Goal: Task Accomplishment & Management: Manage account settings

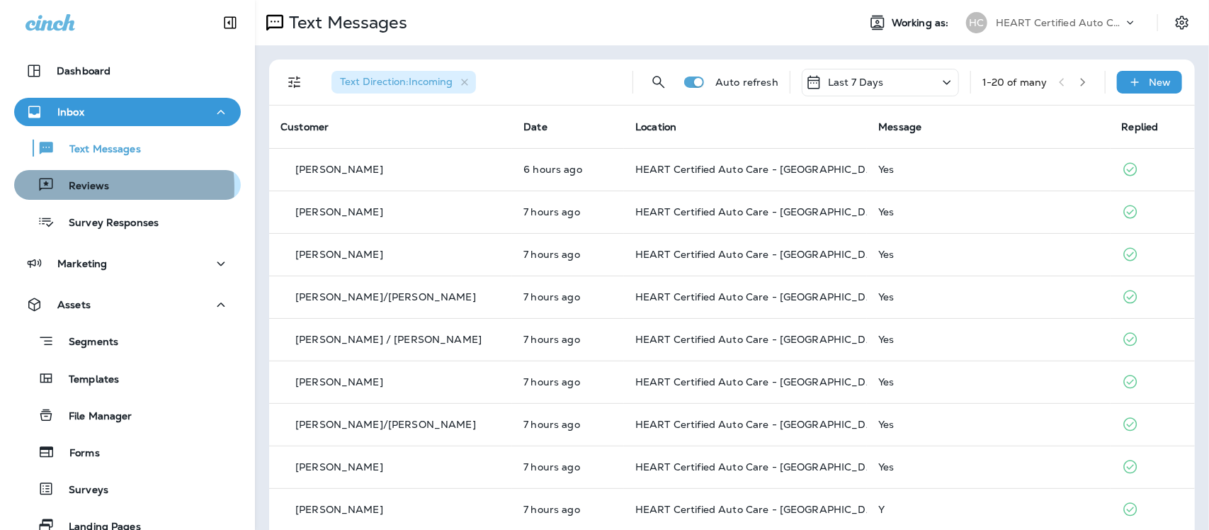
click at [89, 188] on p "Reviews" at bounding box center [82, 186] width 55 height 13
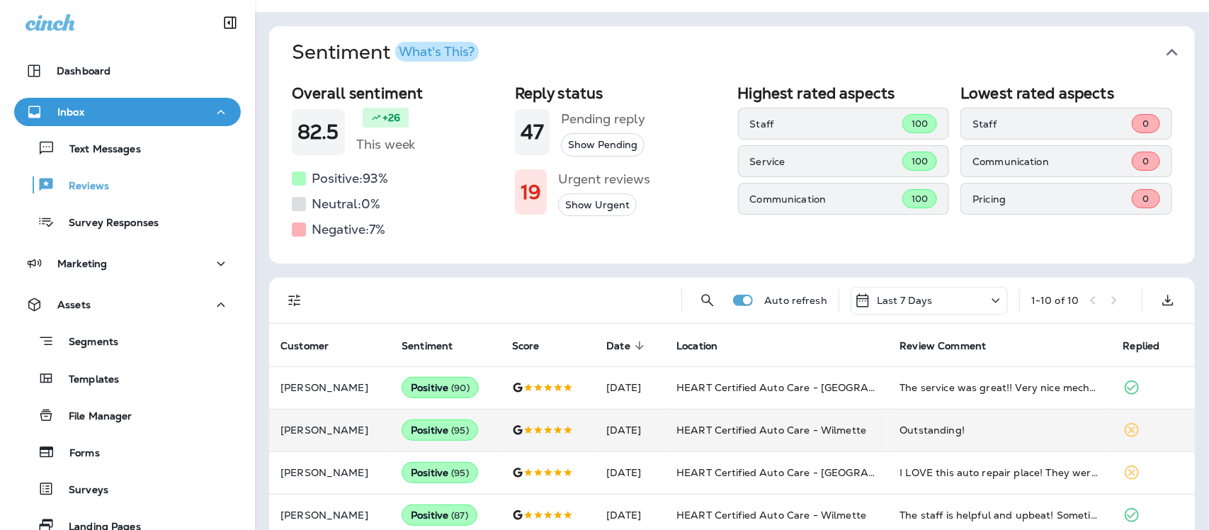
scroll to position [89, 0]
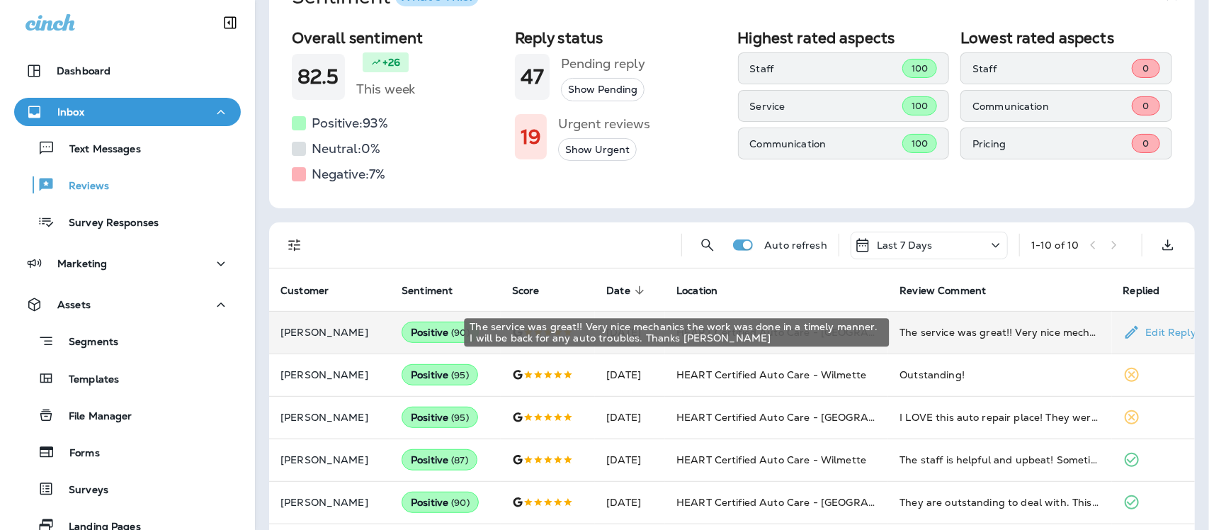
click at [902, 333] on div "The service was great!! Very nice mechanics the work was done in a timely manne…" at bounding box center [1000, 332] width 200 height 14
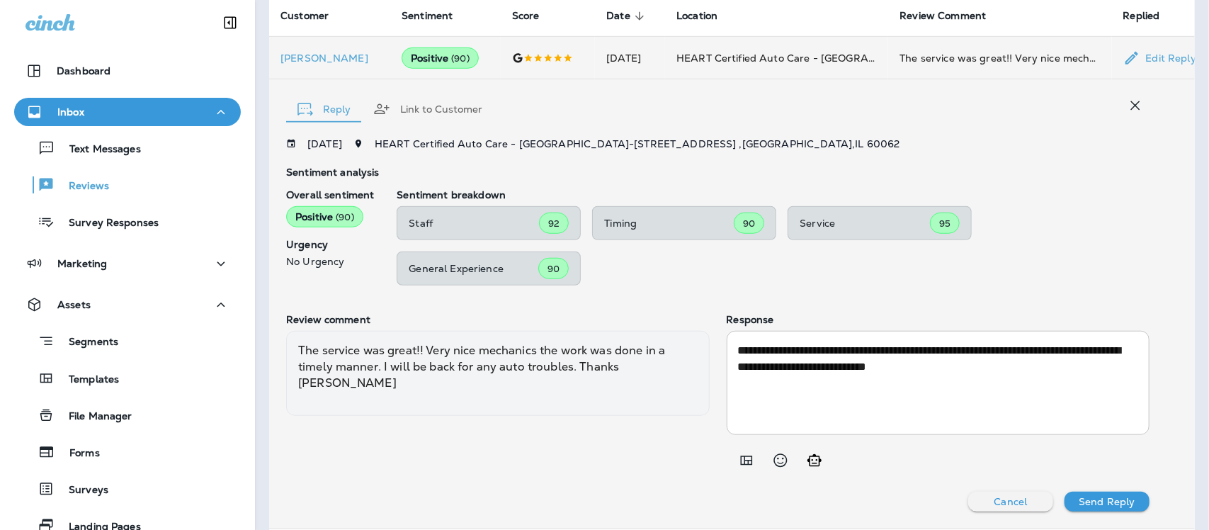
scroll to position [361, 0]
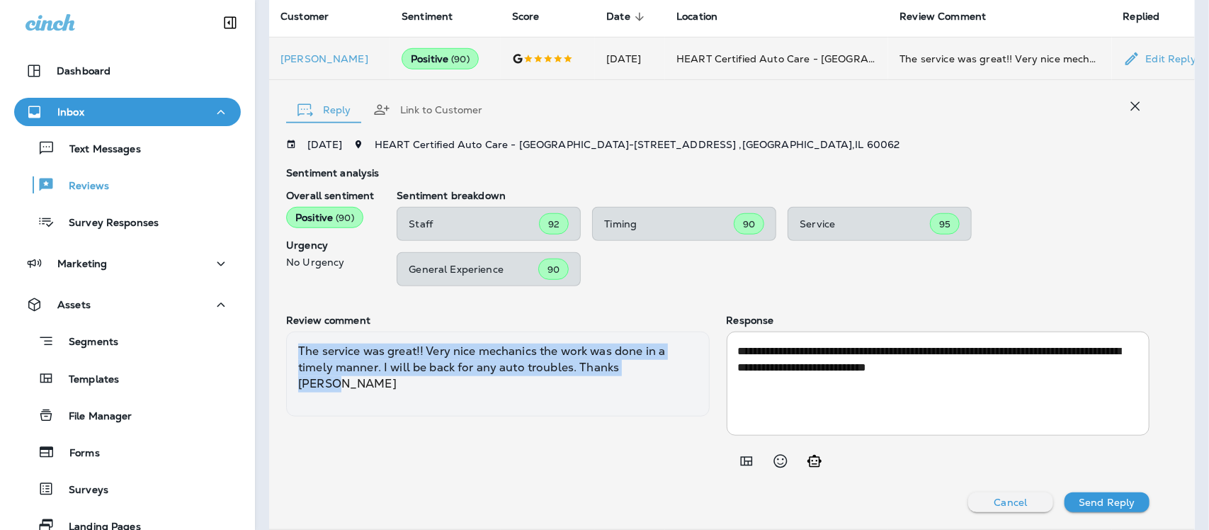
drag, startPoint x: 295, startPoint y: 351, endPoint x: 664, endPoint y: 388, distance: 370.2
click at [664, 388] on div "The service was great!! Very nice mechanics the work was done in a timely manne…" at bounding box center [498, 373] width 424 height 85
copy div "The service was great!! Very nice mechanics the work was done in a timely manne…"
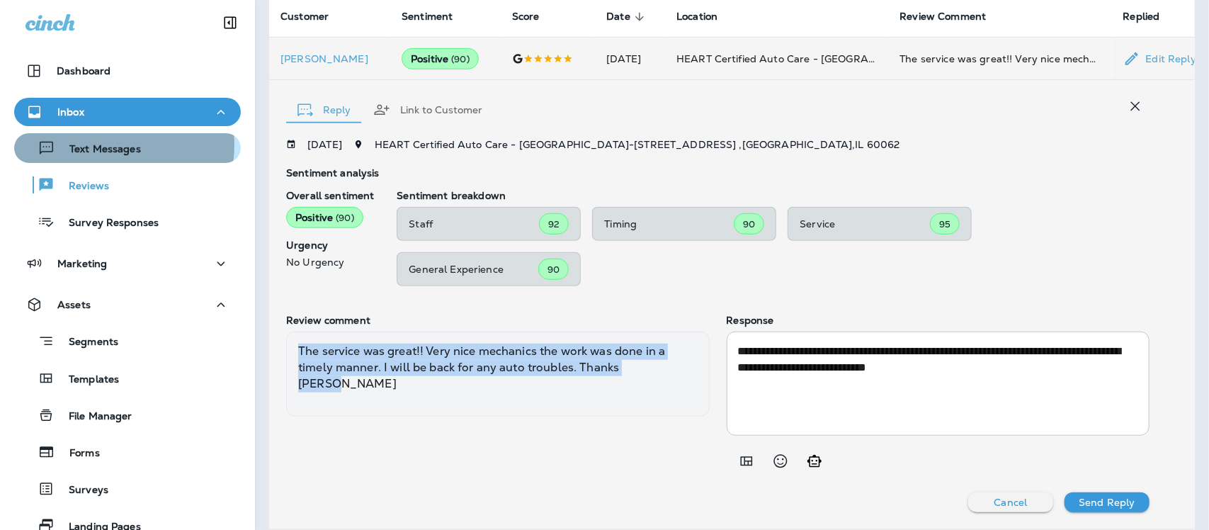
click at [103, 145] on p "Text Messages" at bounding box center [98, 149] width 86 height 13
